Goal: Task Accomplishment & Management: Use online tool/utility

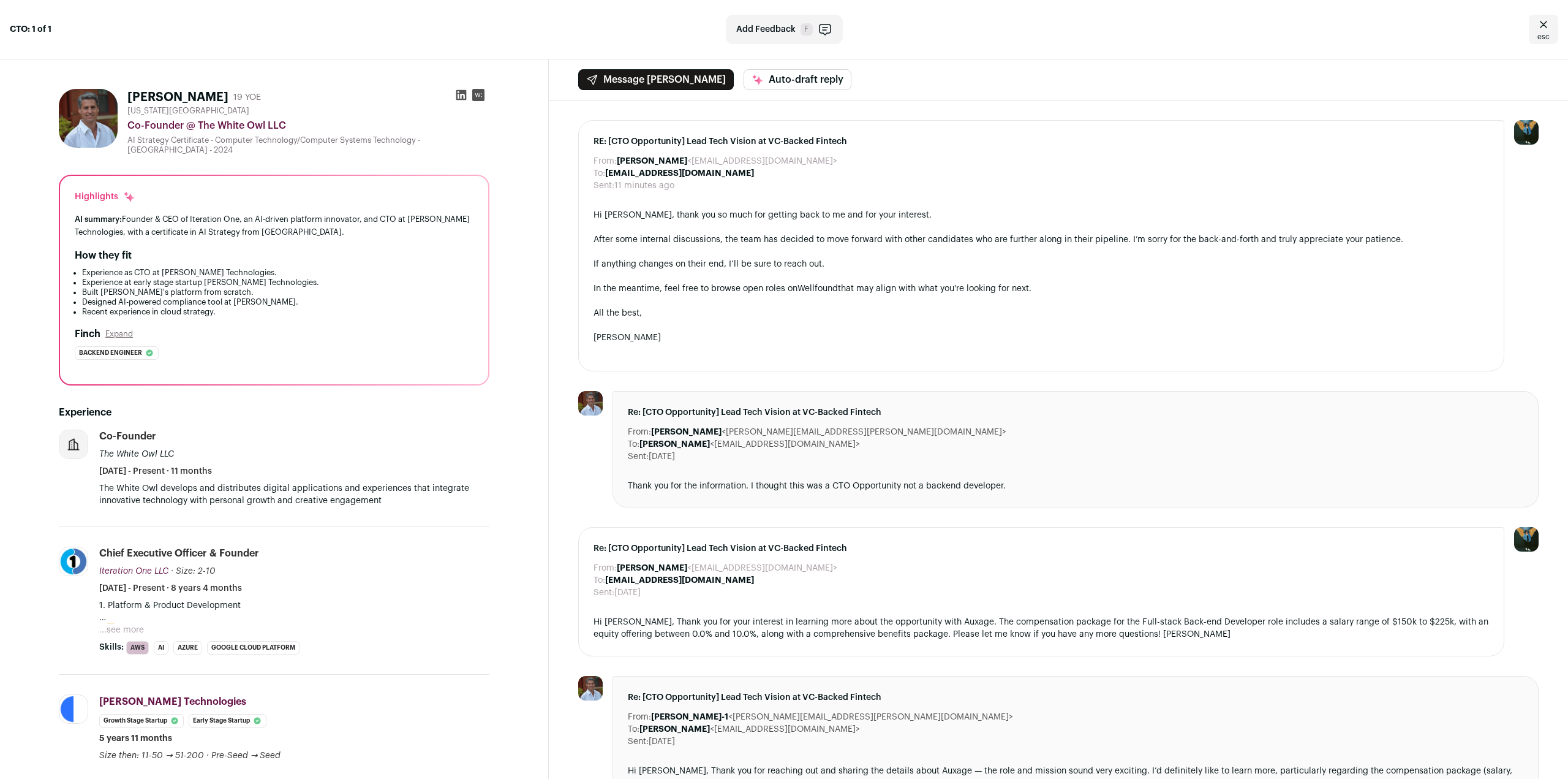
click at [464, 95] on icon at bounding box center [461, 95] width 12 height 12
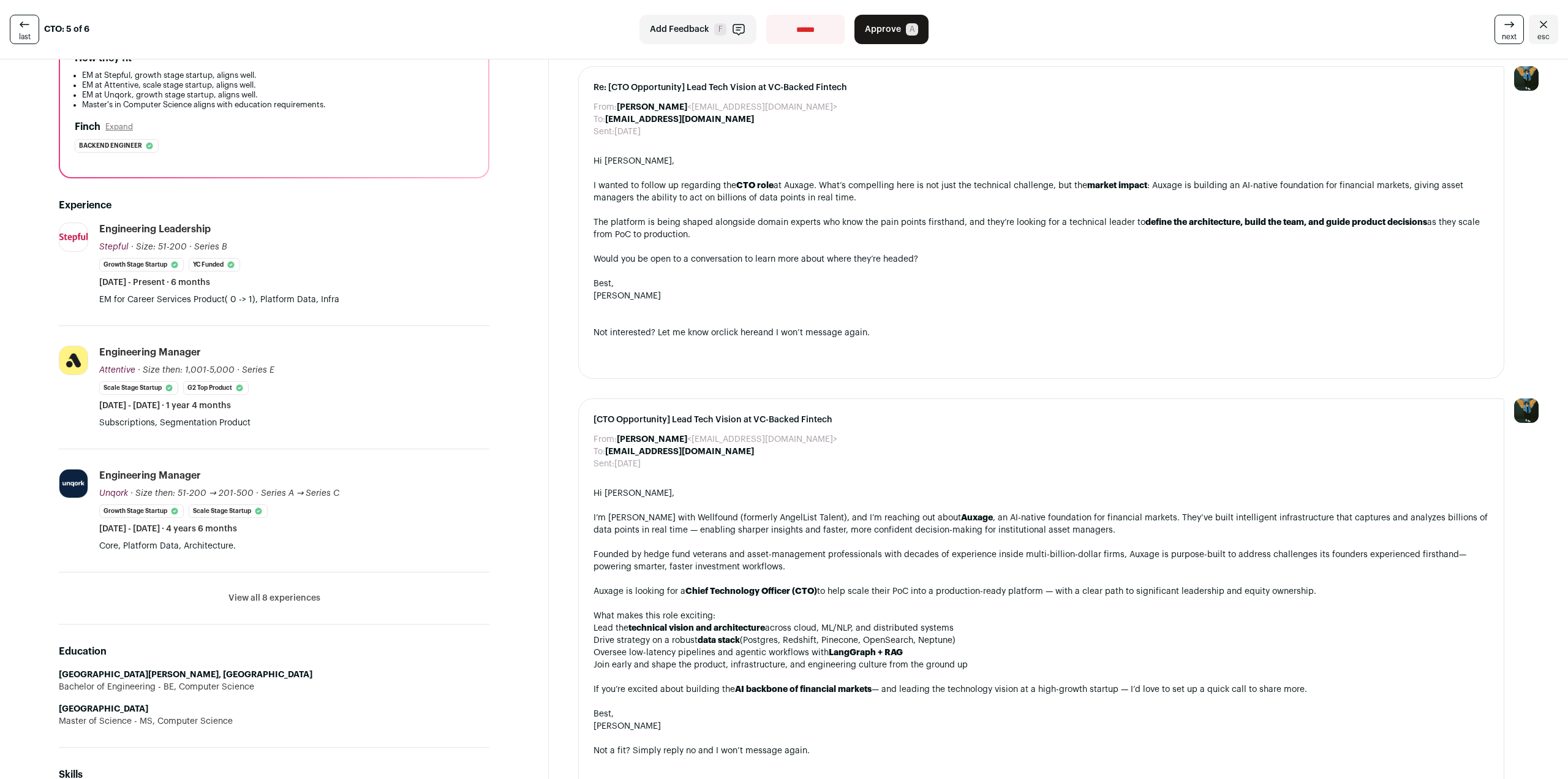
scroll to position [245, 0]
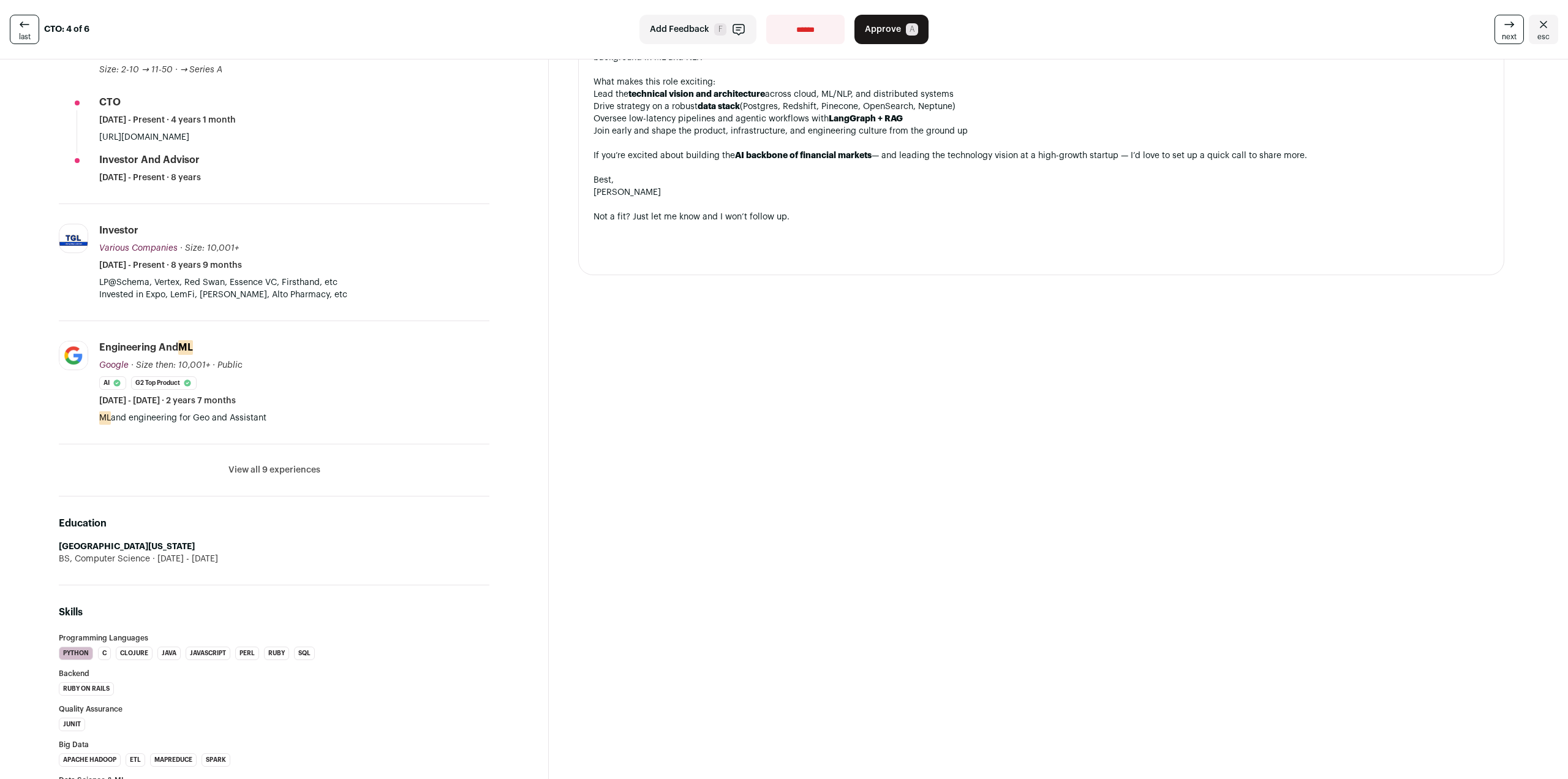
scroll to position [429, 0]
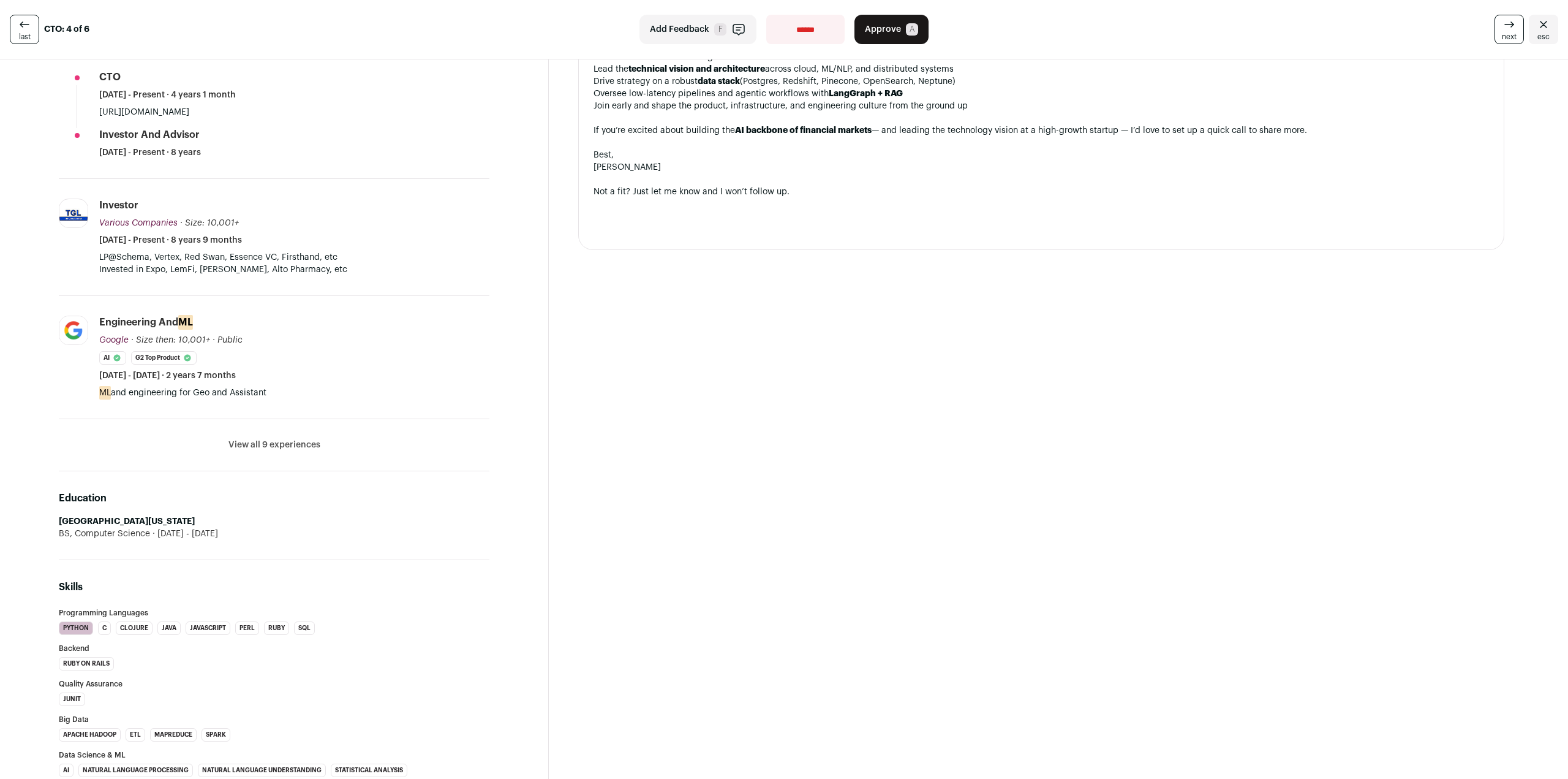
click at [282, 439] on button "View all 9 experiences" at bounding box center [275, 444] width 92 height 12
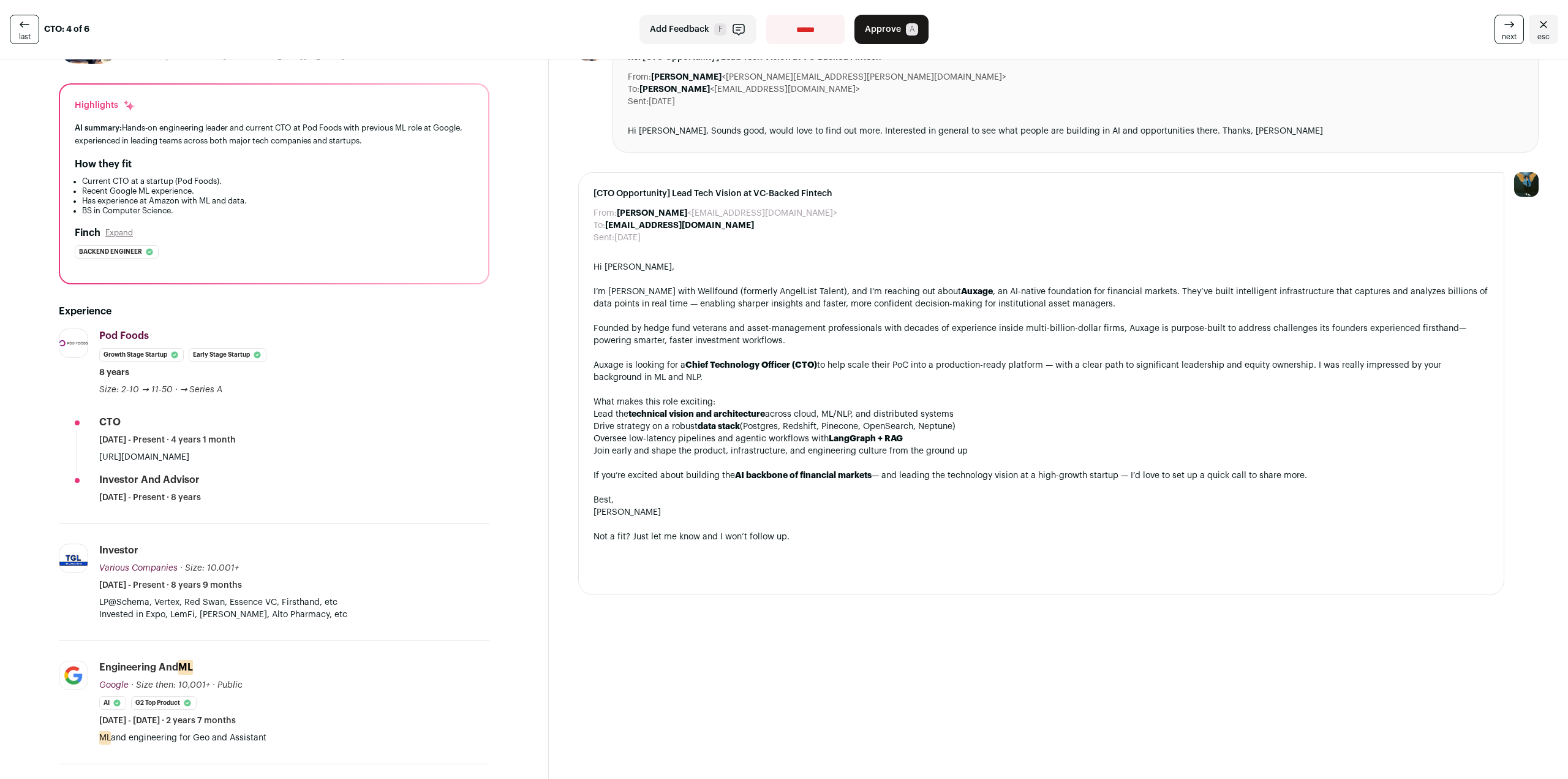
scroll to position [0, 0]
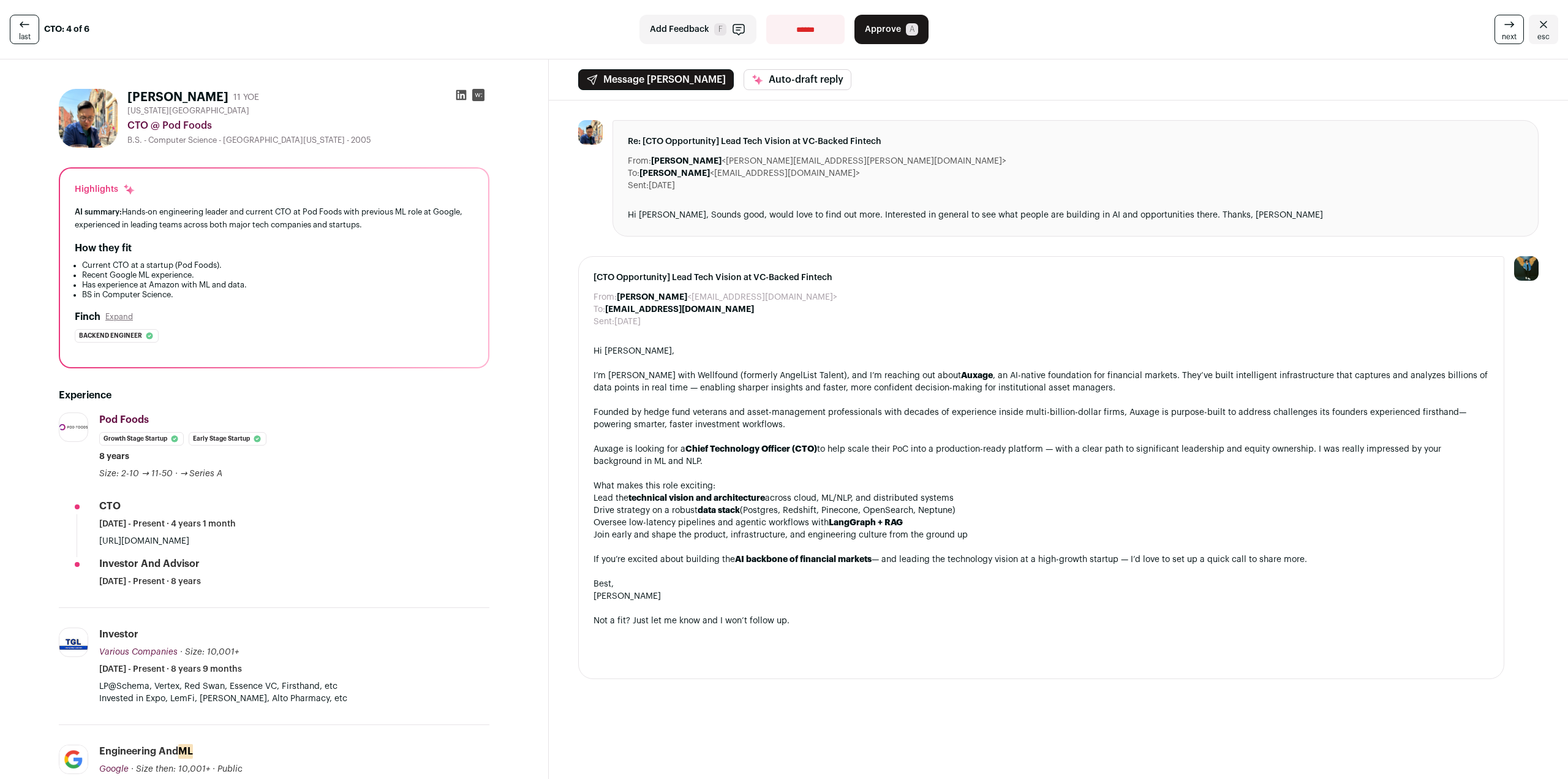
click at [460, 96] on icon at bounding box center [461, 95] width 11 height 11
click at [906, 28] on span "A" at bounding box center [912, 29] width 12 height 12
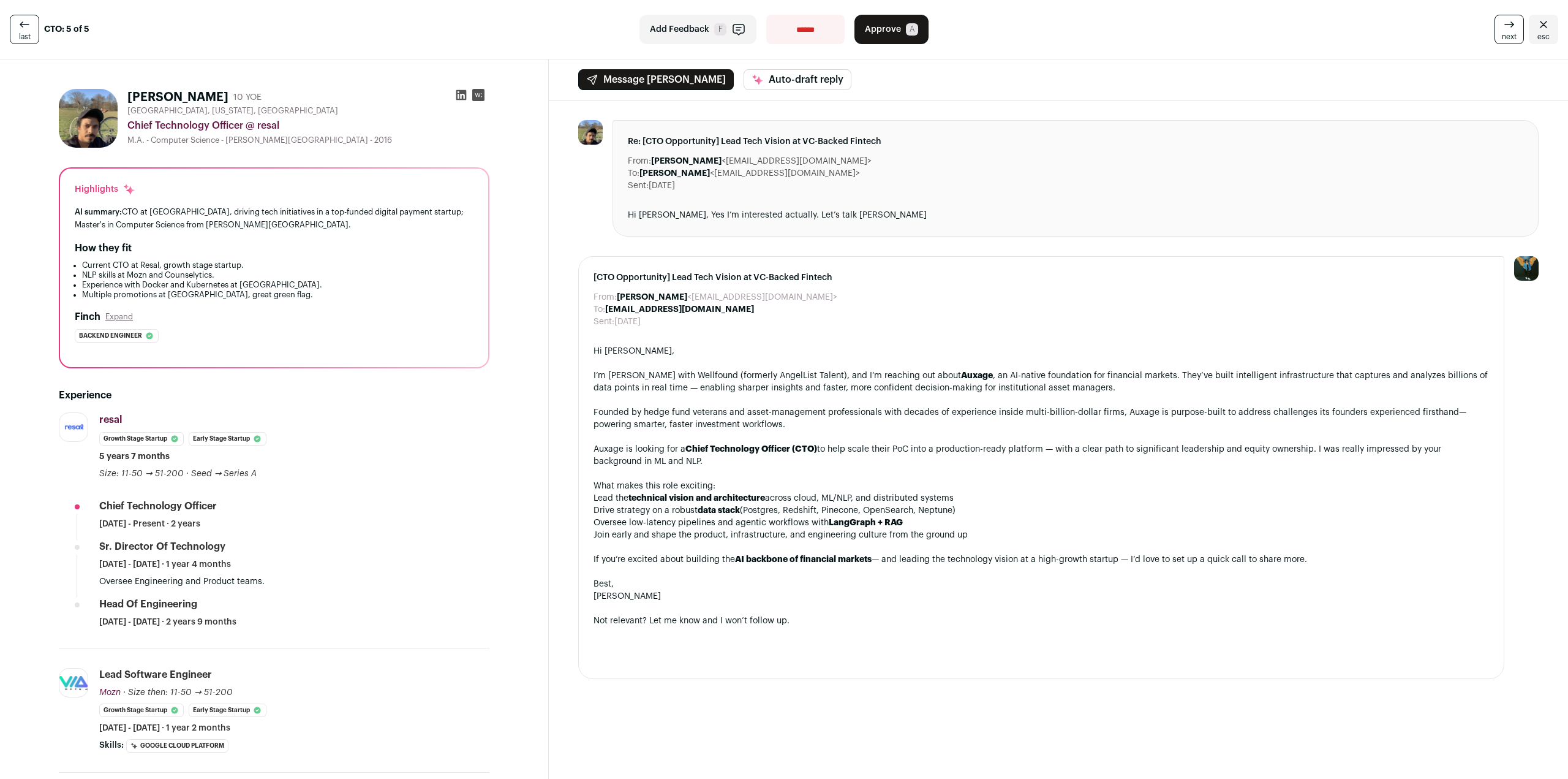
drag, startPoint x: 810, startPoint y: 27, endPoint x: 803, endPoint y: 5, distance: 23.1
click at [810, 27] on select "**********" at bounding box center [805, 29] width 78 height 30
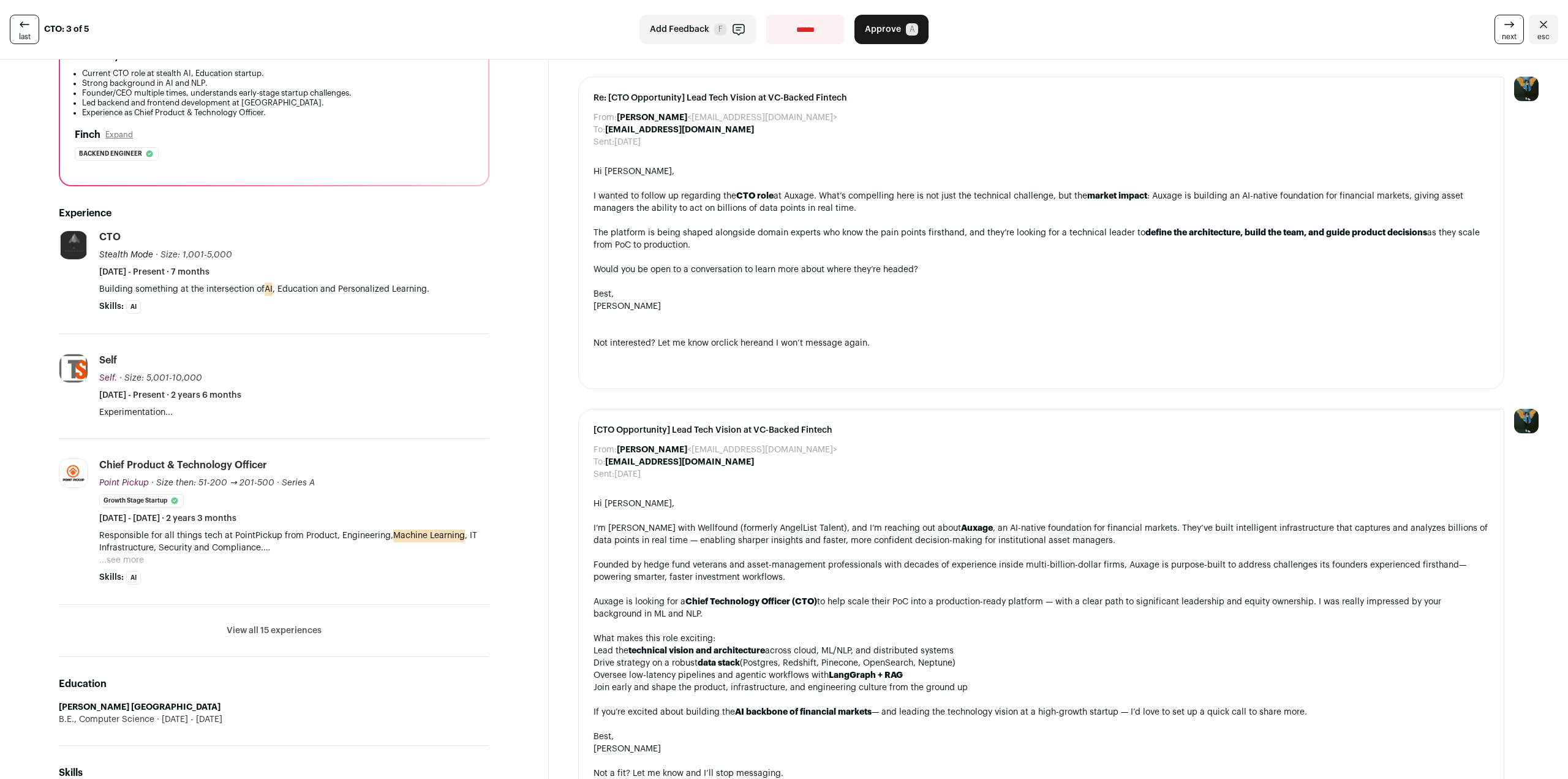
scroll to position [367, 0]
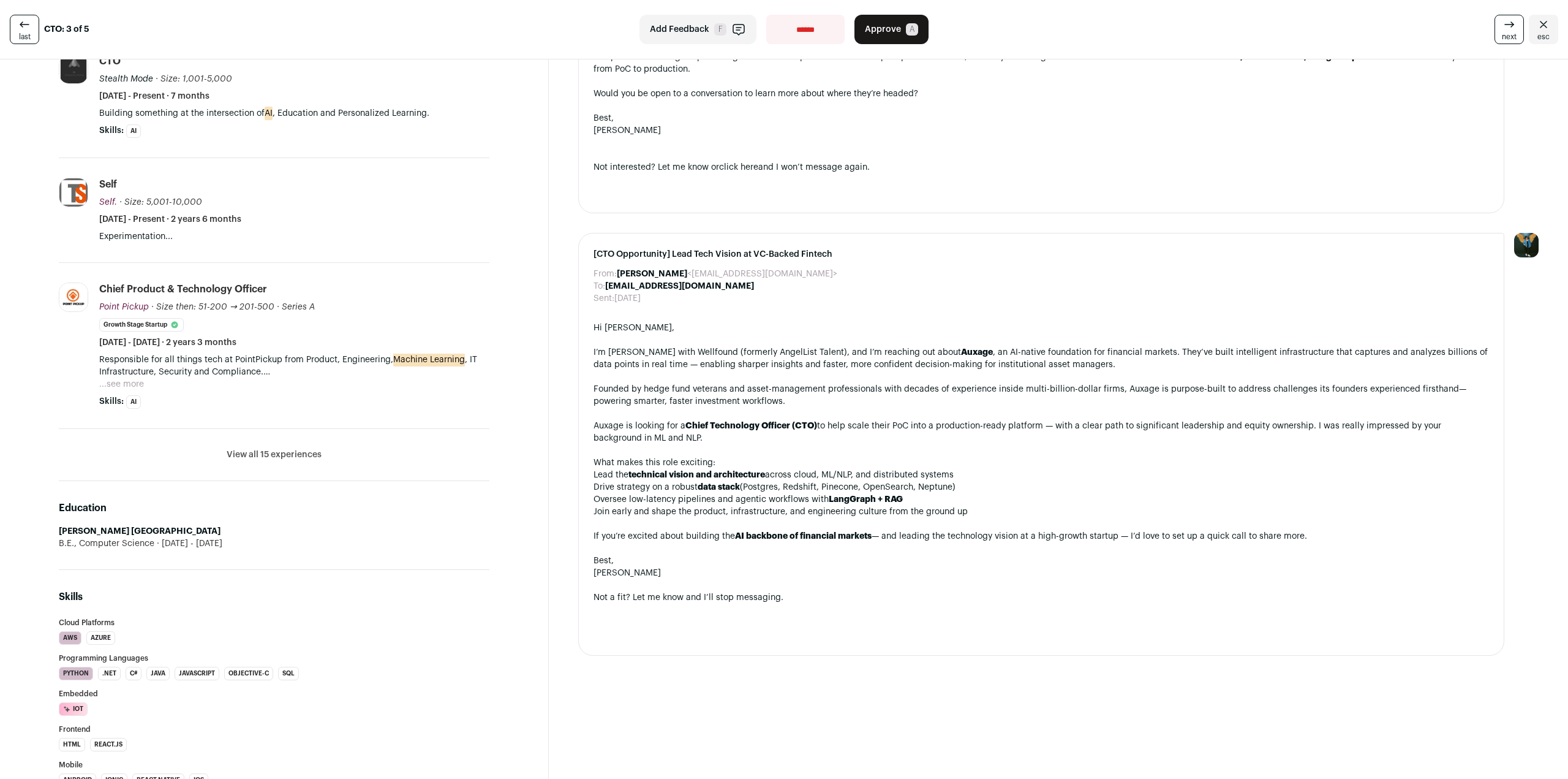
click at [290, 458] on button "View all 15 experiences" at bounding box center [274, 454] width 95 height 12
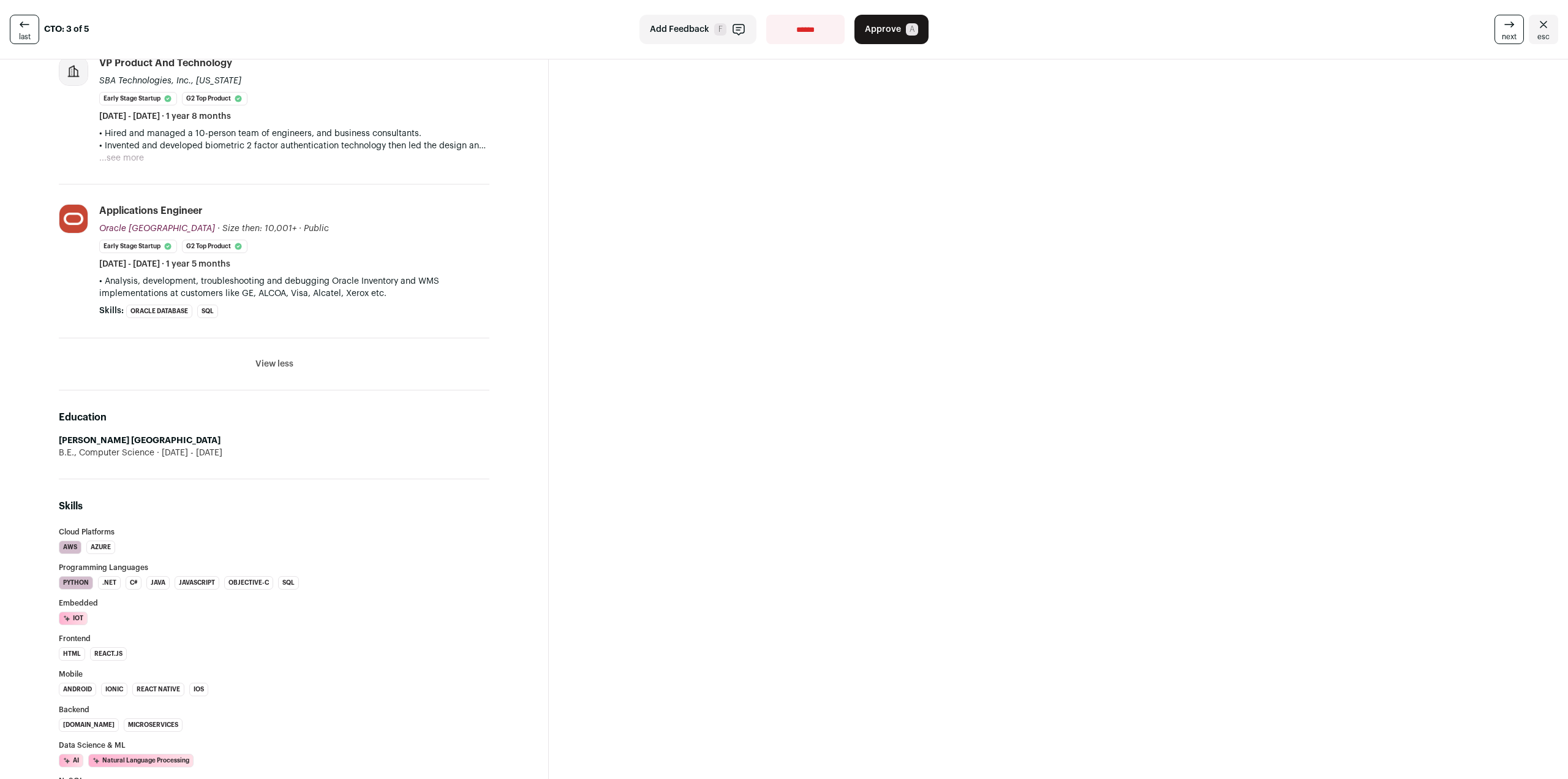
scroll to position [2635, 0]
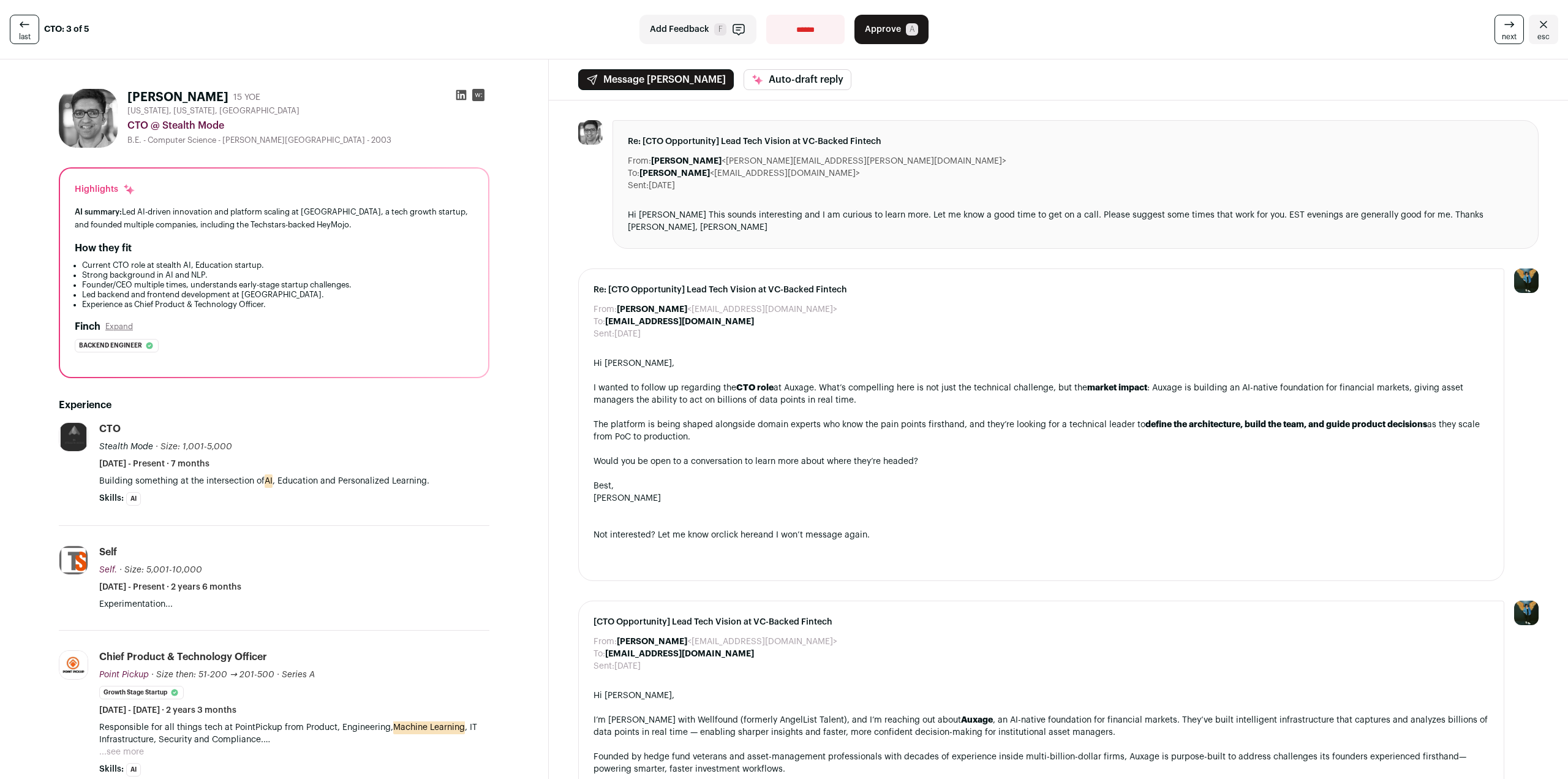
click at [463, 96] on icon at bounding box center [461, 95] width 11 height 11
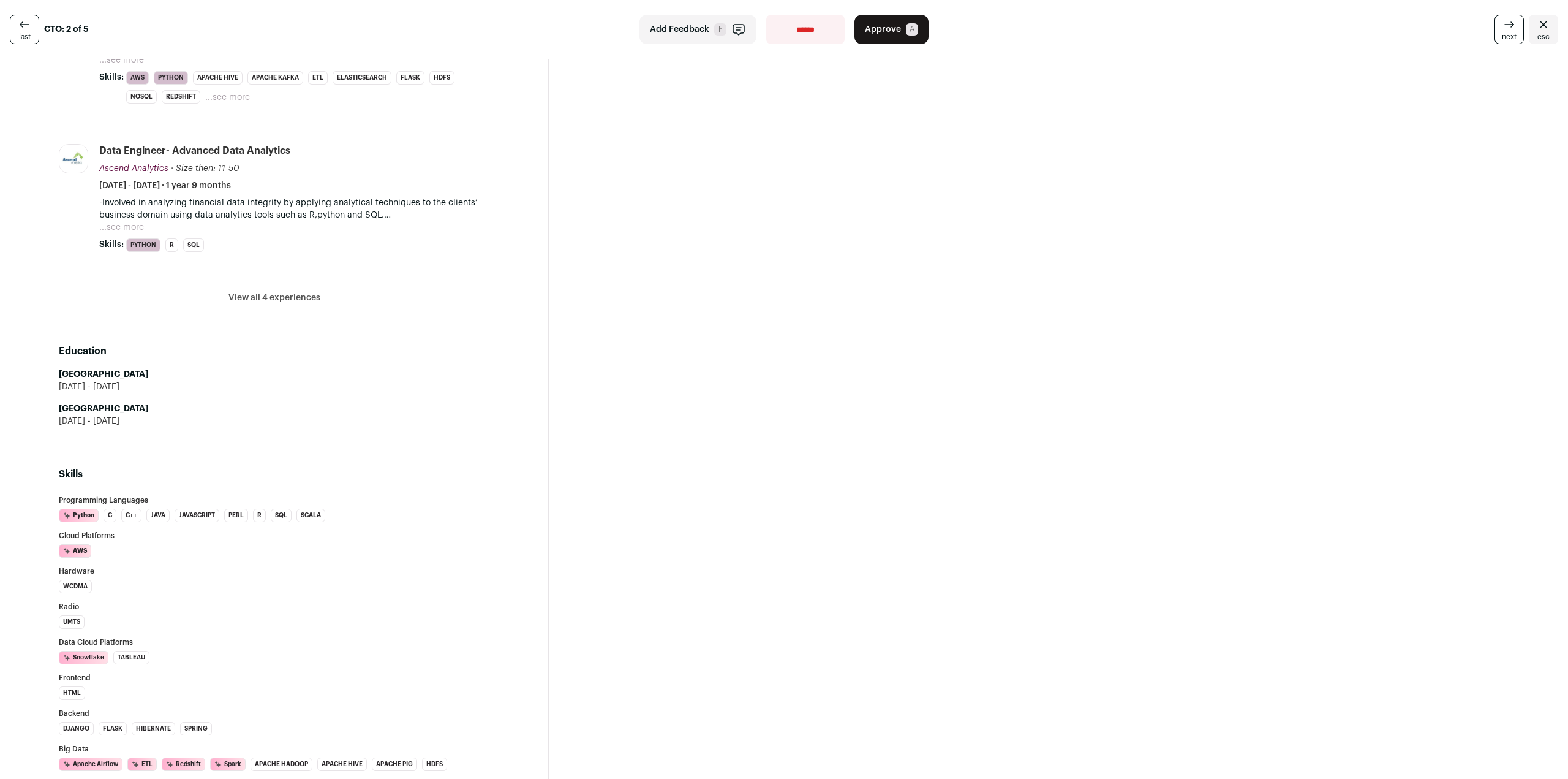
scroll to position [797, 0]
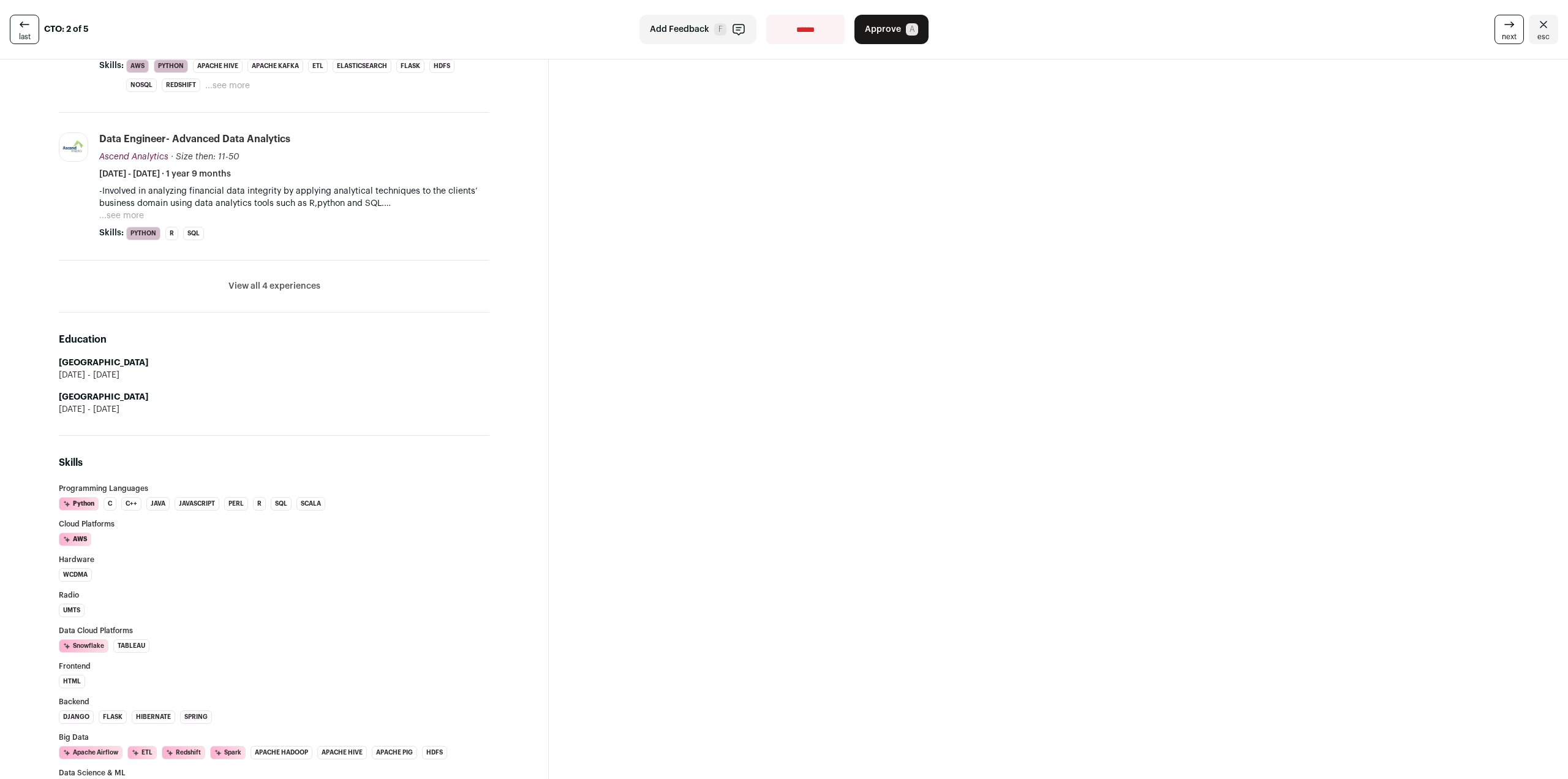
click at [306, 281] on button "View all 4 experiences" at bounding box center [275, 286] width 92 height 12
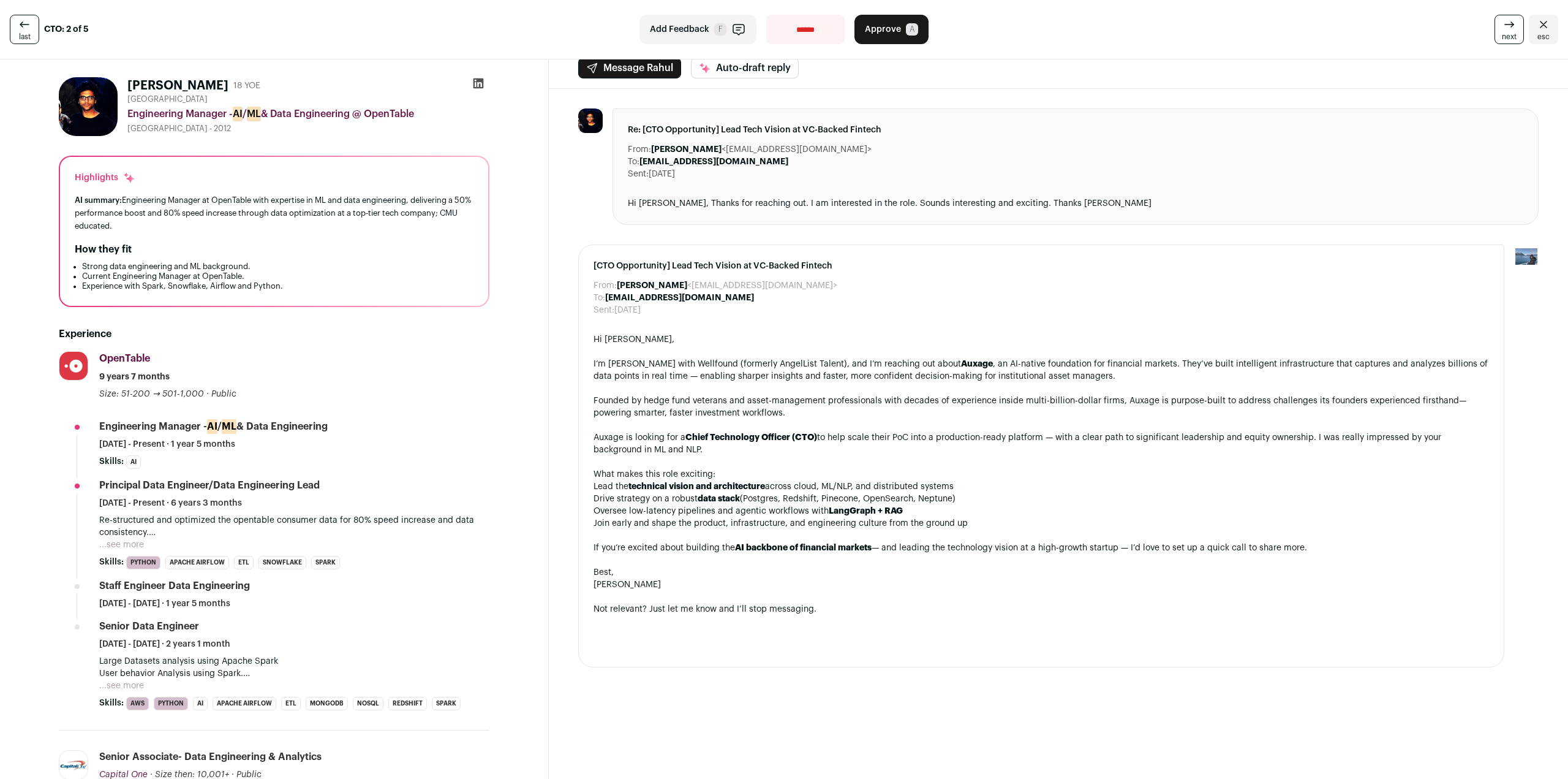
scroll to position [0, 0]
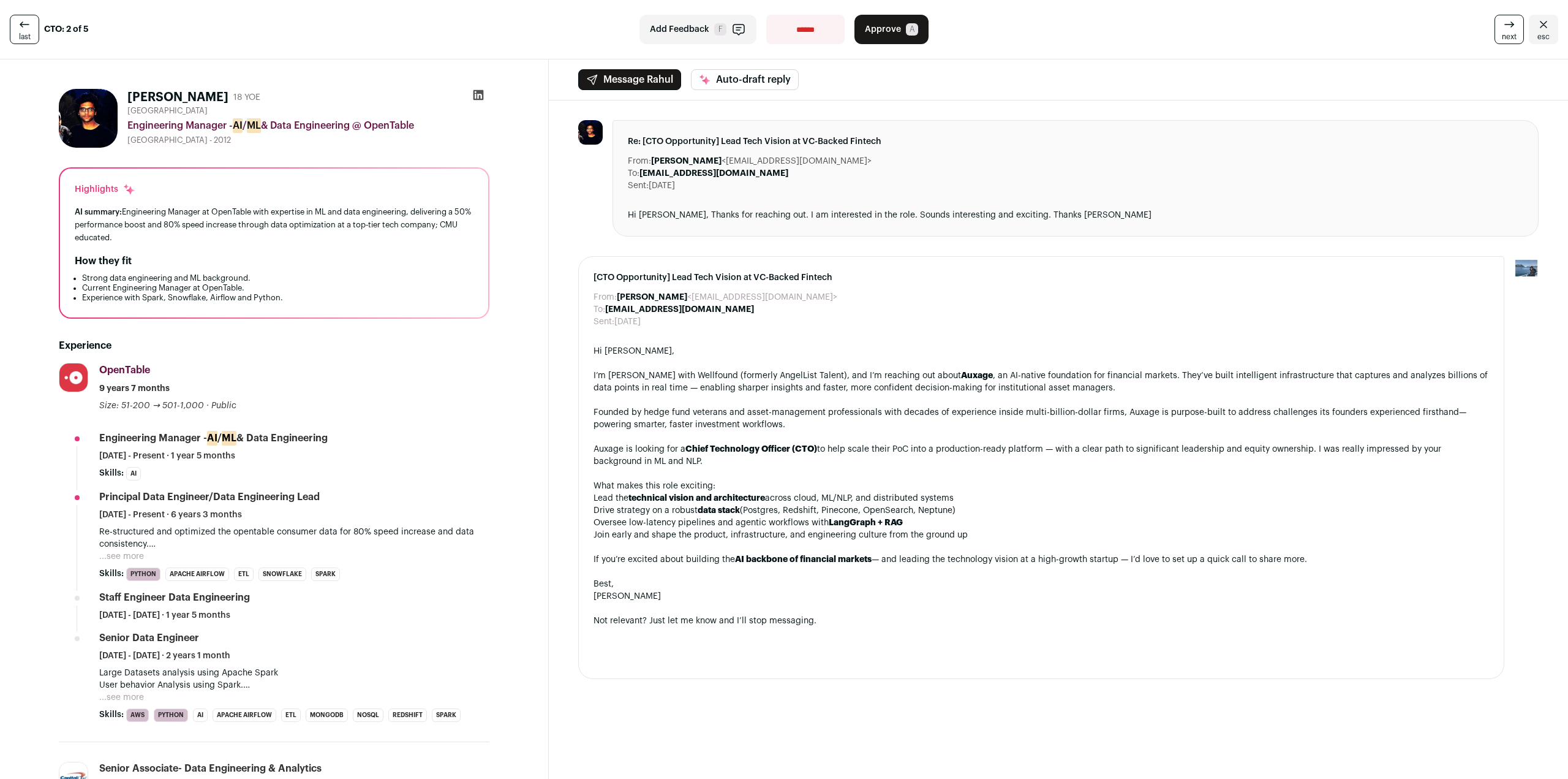
click at [475, 95] on icon at bounding box center [478, 95] width 12 height 12
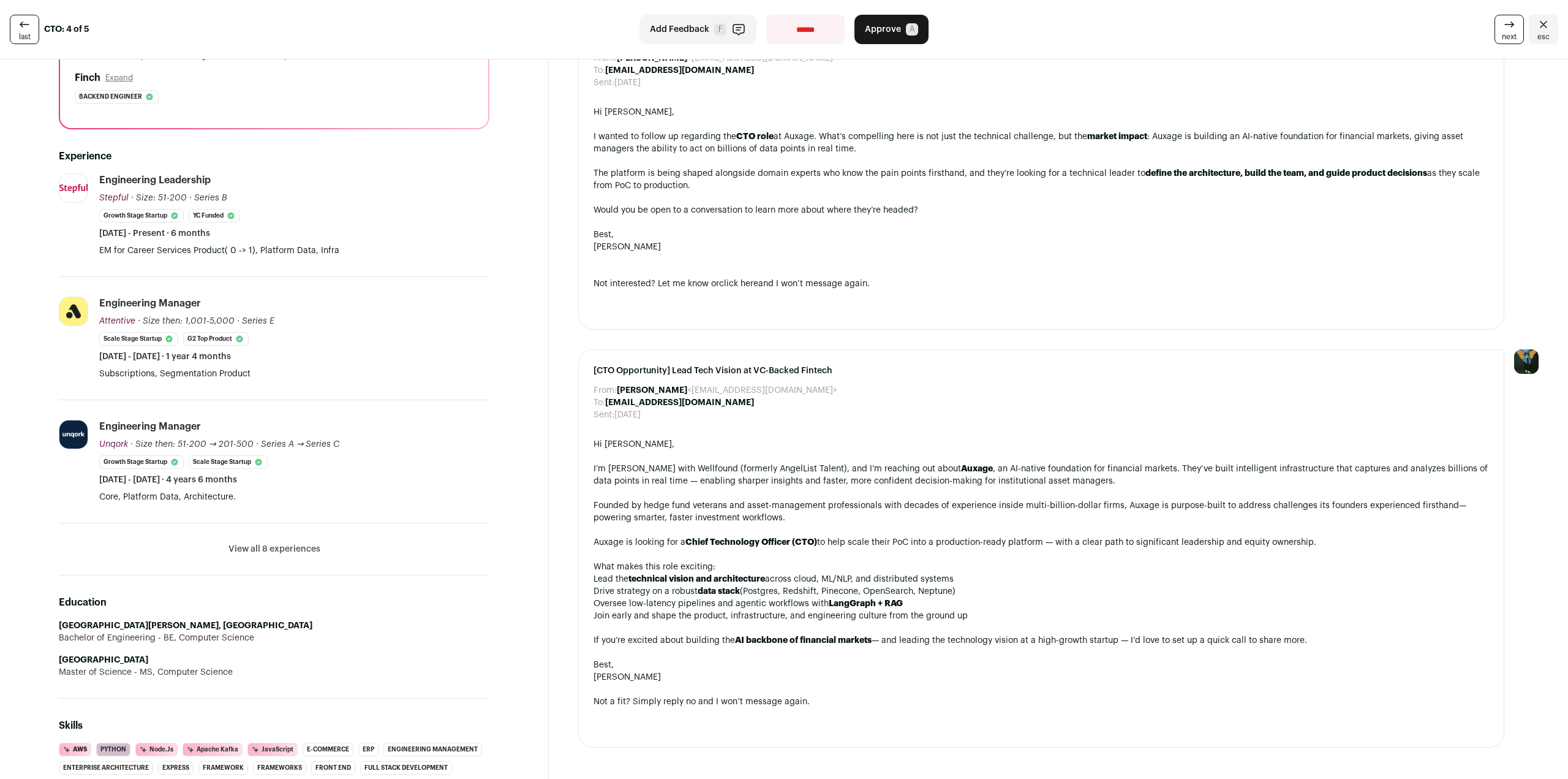
scroll to position [245, 0]
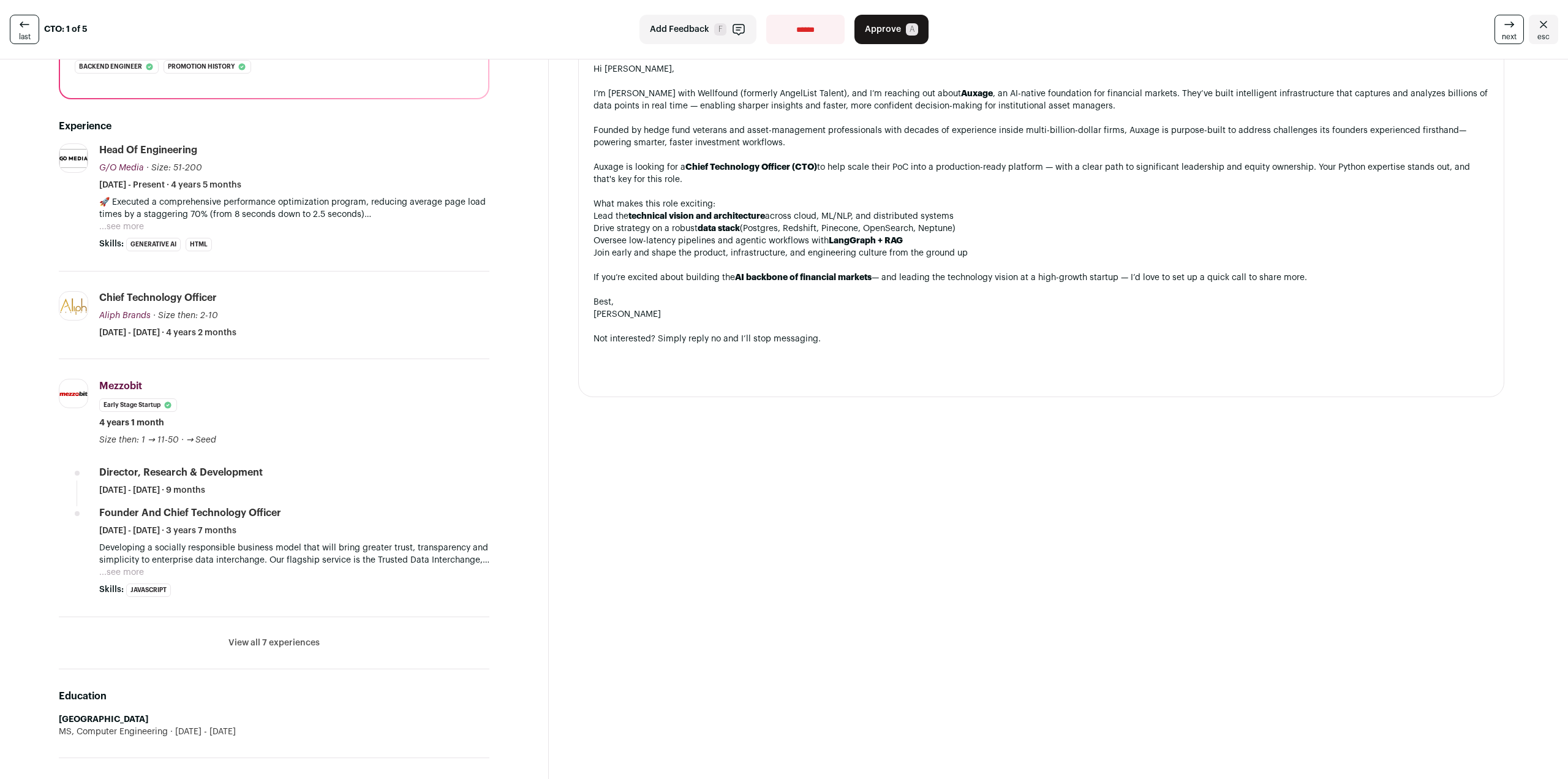
scroll to position [306, 0]
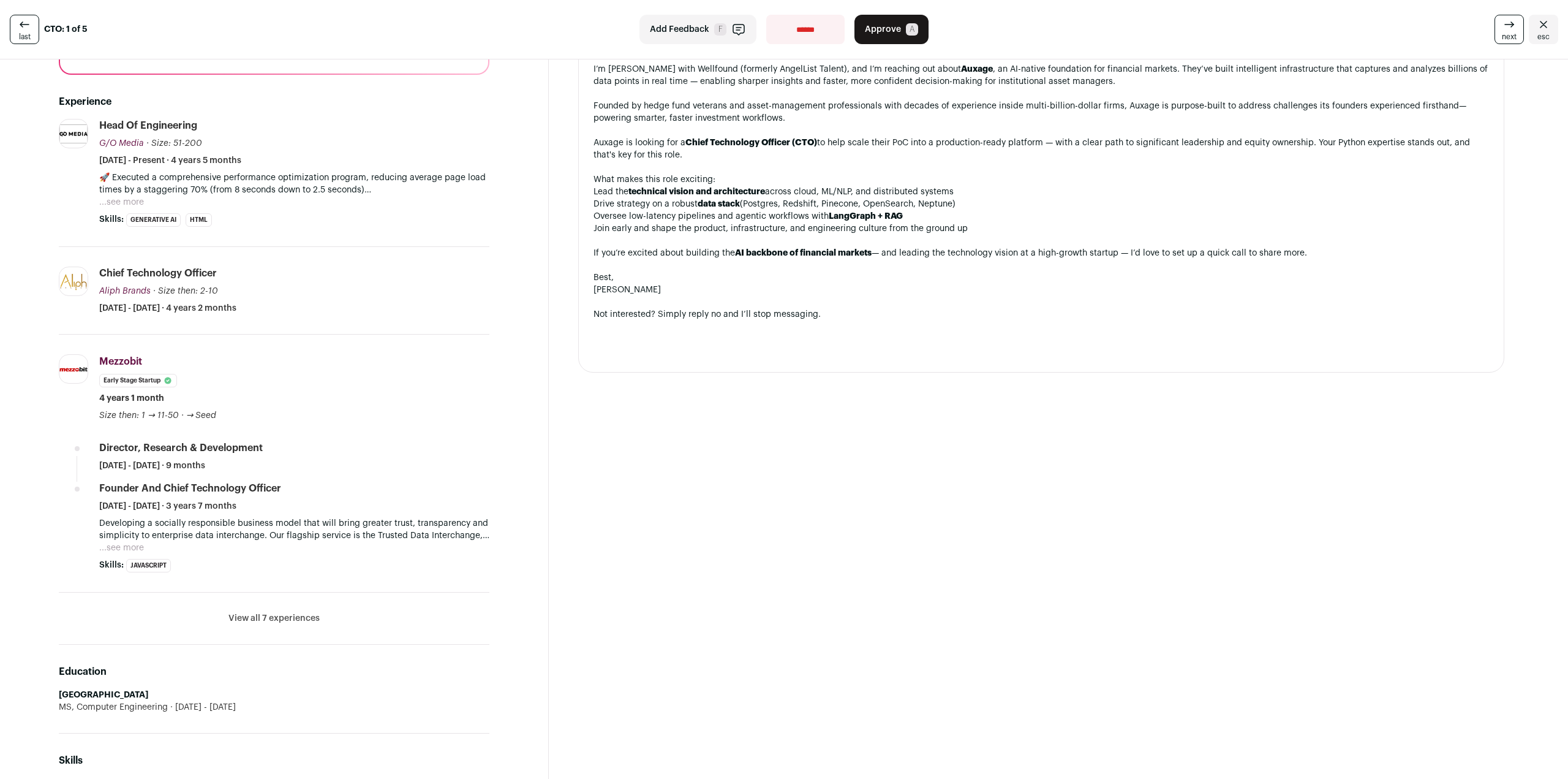
click at [275, 616] on button "View all 7 experiences" at bounding box center [274, 618] width 91 height 12
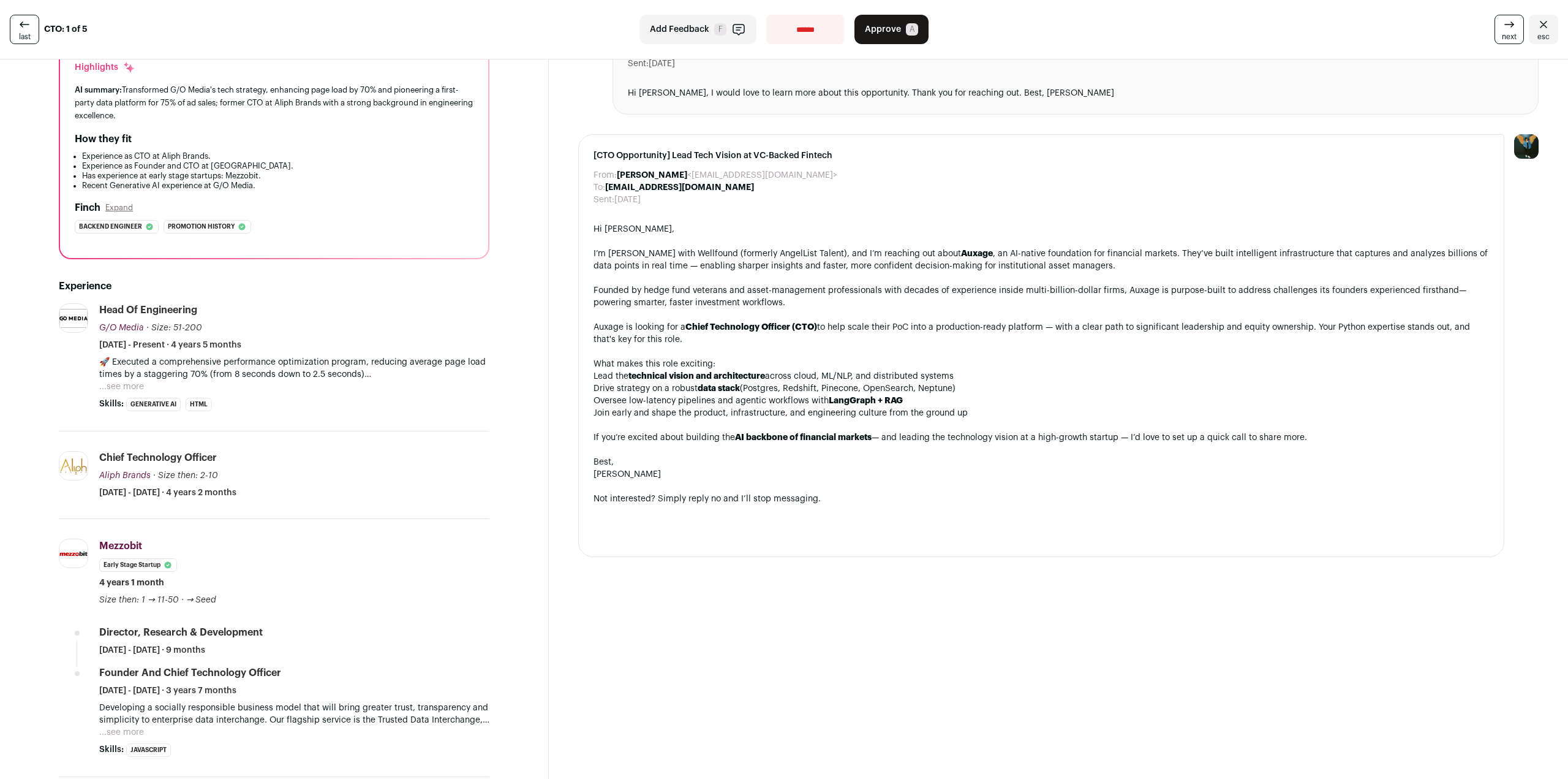
scroll to position [122, 0]
